Goal: Check status

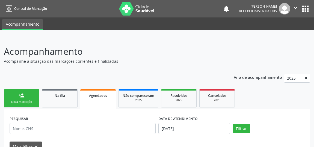
select select "7"
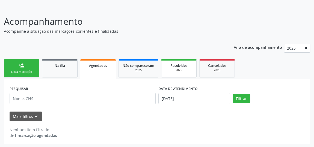
scroll to position [30, 0]
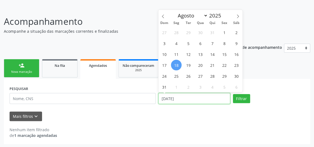
click at [164, 98] on input "[DATE]" at bounding box center [195, 98] width 72 height 11
click at [224, 31] on span "1" at bounding box center [224, 32] width 11 height 11
type input "[DATE]"
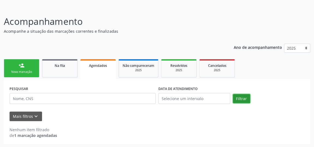
click at [244, 99] on button "Filtrar" at bounding box center [241, 98] width 17 height 9
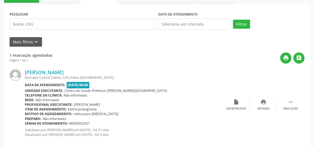
scroll to position [113, 0]
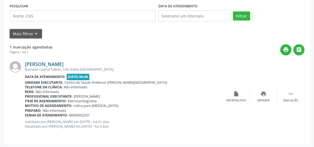
click at [37, 62] on link "[PERSON_NAME]" at bounding box center [44, 64] width 39 height 6
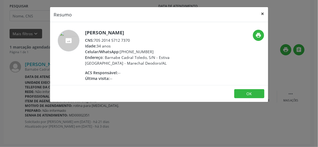
click at [264, 14] on button "×" at bounding box center [262, 13] width 11 height 13
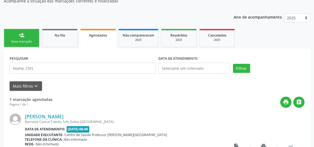
scroll to position [39, 0]
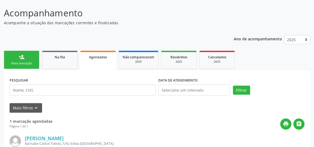
click at [91, 57] on span "Agendados" at bounding box center [98, 57] width 18 height 5
click at [91, 57] on div "Ano de acompanhamento 2025 person_add Nova marcação Na fila Agendados Não compa…" at bounding box center [157, 125] width 307 height 188
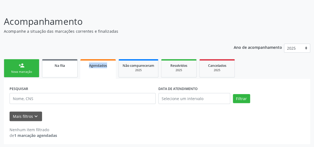
click at [69, 69] on link "Na fila" at bounding box center [60, 68] width 36 height 18
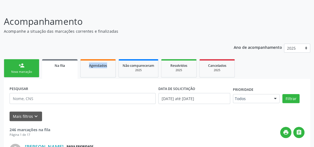
click at [26, 69] on link "person_add Nova marcação" at bounding box center [22, 68] width 36 height 18
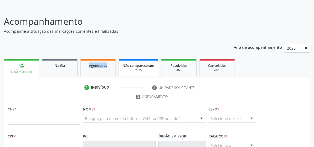
click at [136, 65] on span "Não compareceram" at bounding box center [139, 65] width 32 height 5
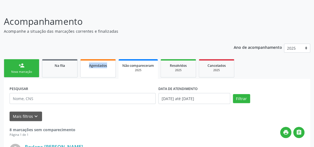
click at [99, 67] on span "Agendados" at bounding box center [98, 65] width 18 height 5
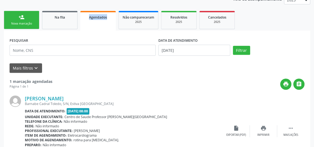
scroll to position [80, 0]
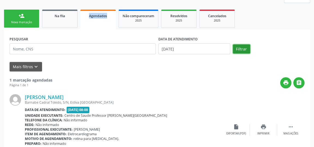
click at [244, 51] on button "Filtrar" at bounding box center [241, 49] width 17 height 9
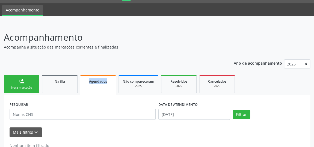
scroll to position [0, 0]
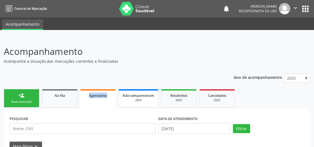
click at [136, 97] on span "Não compareceram" at bounding box center [139, 95] width 32 height 5
click at [24, 96] on div "person_add" at bounding box center [22, 96] width 6 height 6
